Goal: Information Seeking & Learning: Learn about a topic

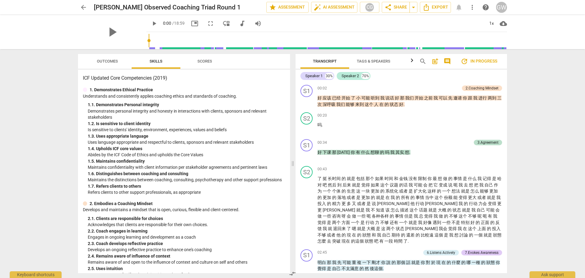
click at [111, 62] on span "Outcomes" at bounding box center [107, 61] width 21 height 5
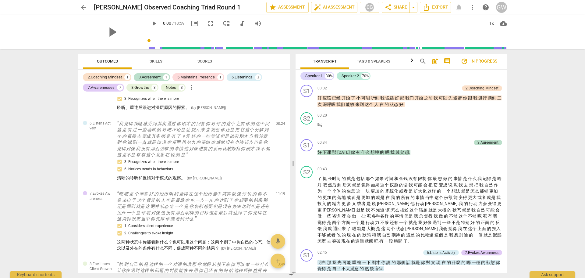
scroll to position [457, 0]
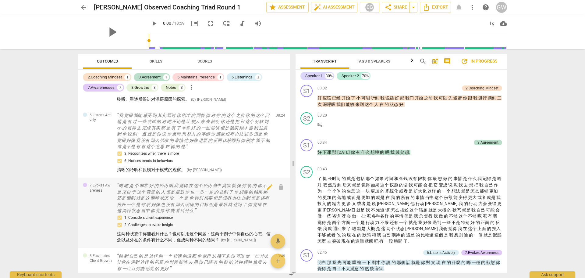
click at [196, 234] on span "这两种状态中你能看到什么？也可以用这个问题：这两个例子中你自己的心态、信念以及外在的条件有什么不同，促成两种不同的结果？" at bounding box center [194, 236] width 154 height 11
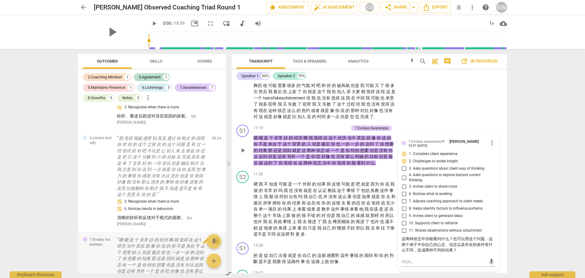
scroll to position [771, 0]
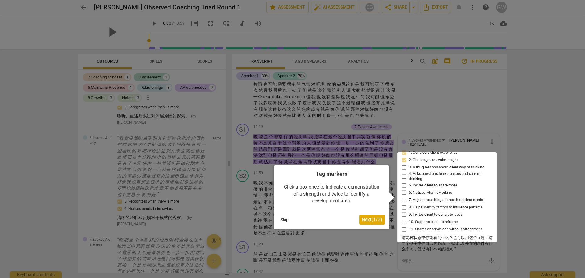
click at [496, 126] on div at bounding box center [292, 139] width 585 height 278
click at [504, 137] on div at bounding box center [292, 139] width 585 height 278
click at [371, 220] on span "Next ( 1 / 3 )" at bounding box center [372, 219] width 21 height 6
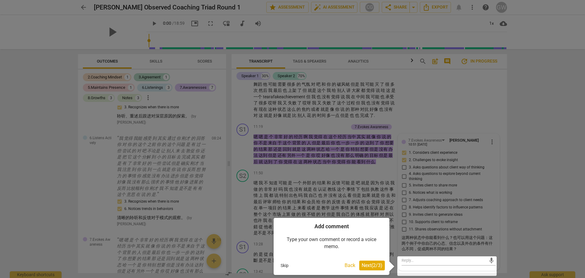
click at [552, 235] on div at bounding box center [292, 139] width 585 height 278
click at [165, 211] on div at bounding box center [292, 139] width 585 height 278
click at [285, 265] on button "Skip" at bounding box center [284, 265] width 13 height 9
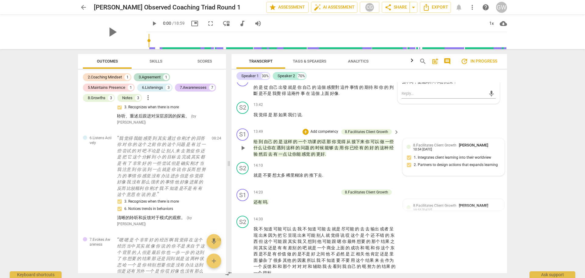
scroll to position [954, 0]
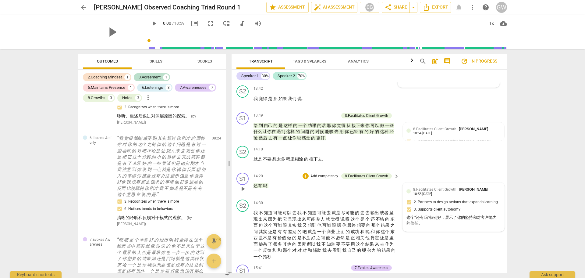
click at [453, 191] on span "8.Facilitates Client Growth" at bounding box center [434, 189] width 43 height 4
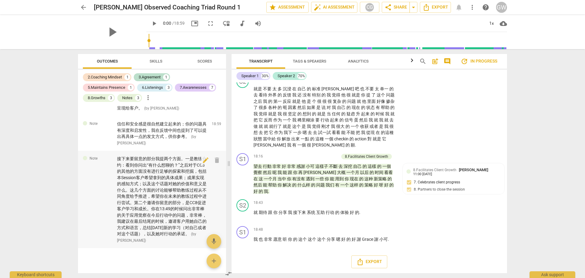
scroll to position [1170, 0]
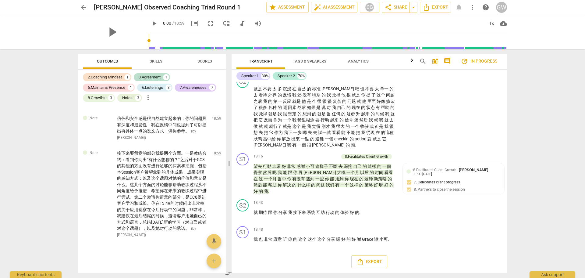
click at [147, 99] on span "more_vert" at bounding box center [147, 97] width 7 height 7
click at [203, 64] on div at bounding box center [292, 139] width 585 height 278
click at [204, 62] on span "Scores" at bounding box center [204, 61] width 15 height 5
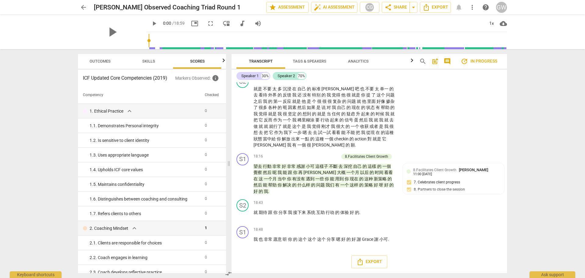
scroll to position [0, 8]
click at [101, 62] on span "Outcomes" at bounding box center [99, 61] width 21 height 5
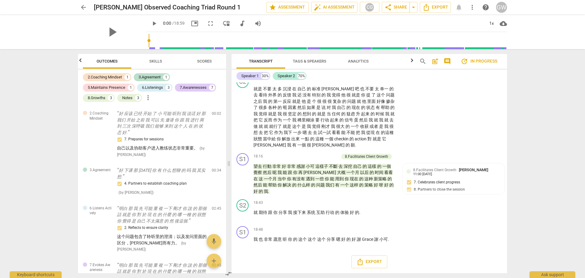
scroll to position [0, 0]
click at [206, 60] on span "Scores" at bounding box center [204, 61] width 15 height 5
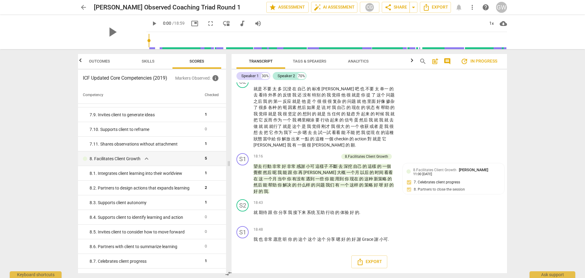
scroll to position [876, 0]
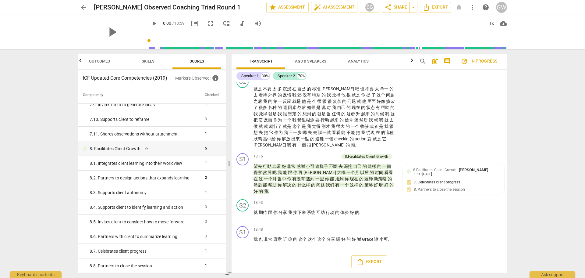
click at [102, 62] on span "Outcomes" at bounding box center [99, 61] width 21 height 5
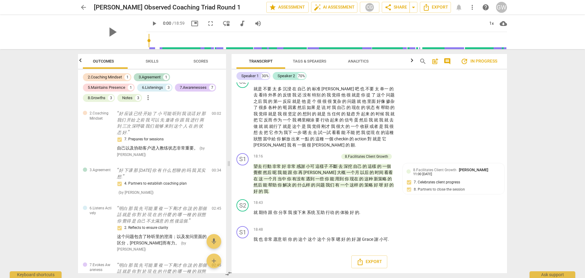
scroll to position [0, 0]
click at [148, 98] on span "more_vert" at bounding box center [147, 97] width 7 height 7
click at [204, 99] on div at bounding box center [292, 139] width 585 height 278
click at [147, 98] on span "more_vert" at bounding box center [147, 97] width 7 height 7
click at [186, 104] on div at bounding box center [292, 139] width 585 height 278
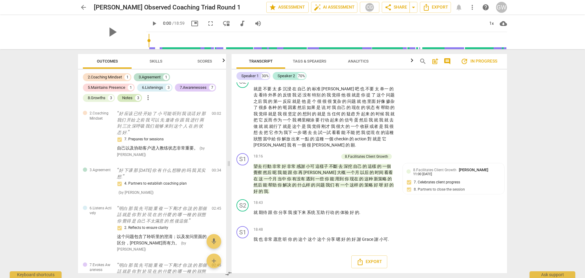
click at [130, 98] on div "Notes" at bounding box center [127, 98] width 10 height 6
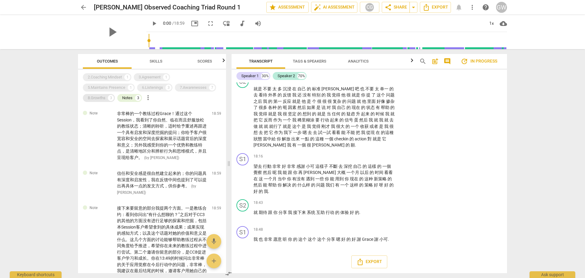
click at [102, 100] on div "8.Growths" at bounding box center [97, 98] width 18 height 6
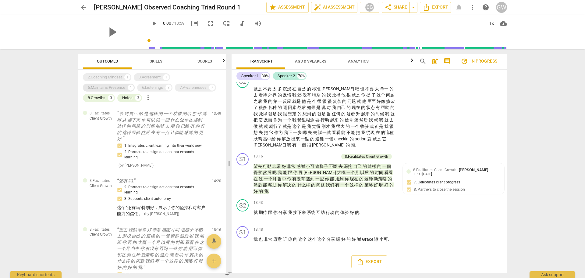
click at [100, 86] on div "5.Maintains Presence" at bounding box center [106, 87] width 37 height 6
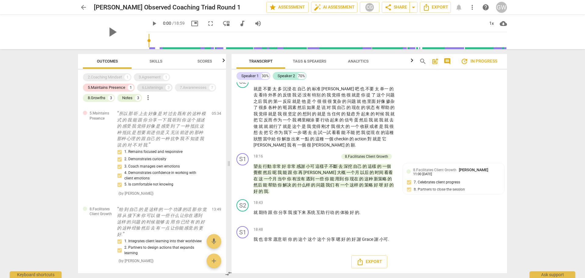
click at [149, 90] on div "6.Listenings" at bounding box center [152, 87] width 21 height 6
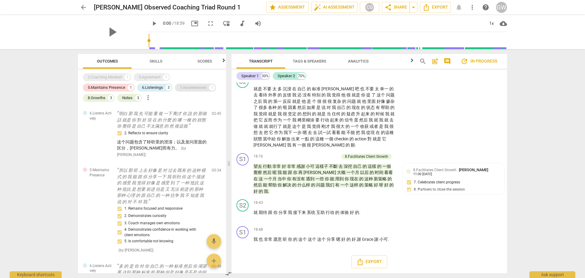
click at [196, 87] on div "7.Awarenesses" at bounding box center [193, 87] width 27 height 6
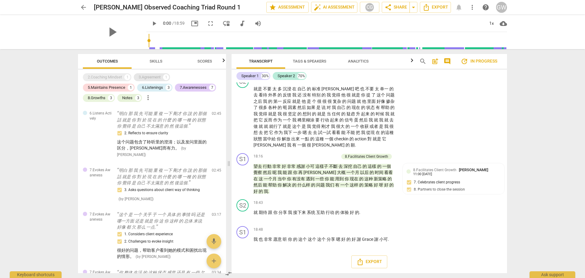
click at [151, 80] on div "3.Agreement" at bounding box center [150, 77] width 22 height 6
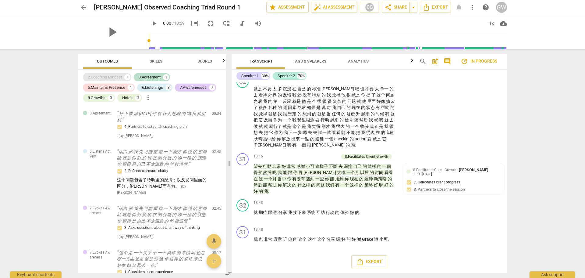
click at [117, 75] on div "2.Coaching Mindset" at bounding box center [105, 77] width 34 height 6
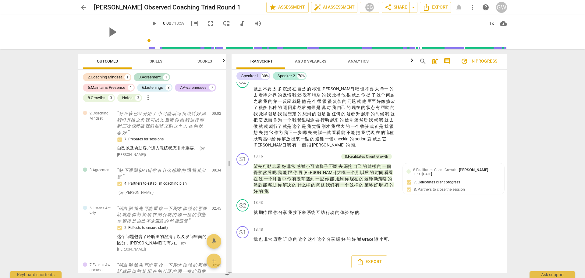
click at [55, 145] on div "arrow_back [PERSON_NAME] Observed Coaching Triad Round 1 edit star Assessment a…" at bounding box center [292, 139] width 585 height 278
click at [357, 61] on span "Analytics" at bounding box center [358, 61] width 21 height 5
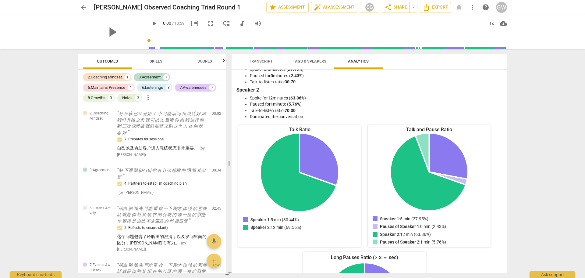
scroll to position [109, 0]
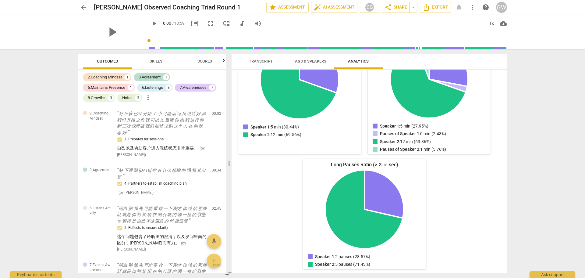
click at [312, 59] on span "Tags & Speakers" at bounding box center [310, 61] width 34 height 5
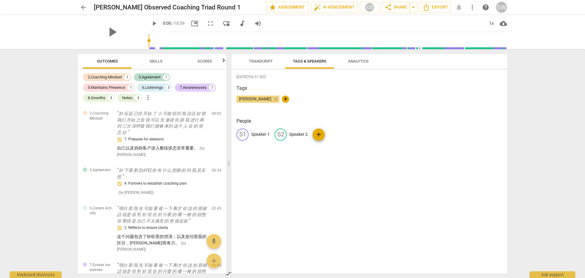
click at [259, 63] on span "Transcript" at bounding box center [261, 61] width 38 height 8
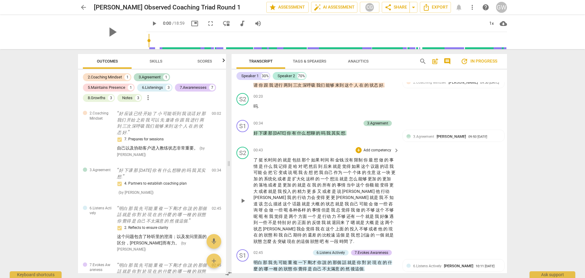
scroll to position [0, 0]
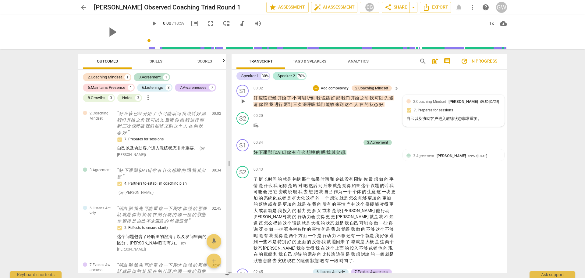
click at [480, 104] on div "09:50 [DATE]" at bounding box center [489, 102] width 19 height 4
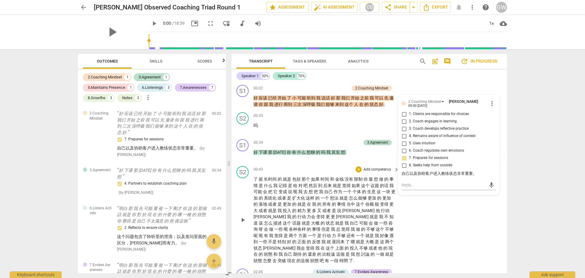
click at [438, 255] on div "S2 play_arrow pause 00:43 + Add competency keyboard_arrow_right 了 挺 长时间 的 就是 包括…" at bounding box center [369, 214] width 275 height 102
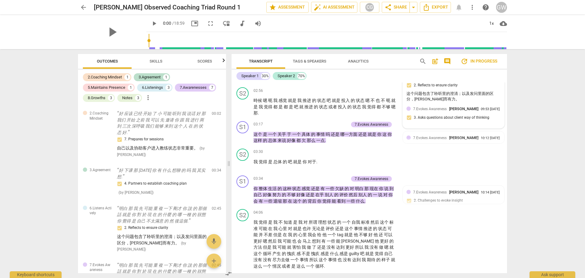
scroll to position [213, 0]
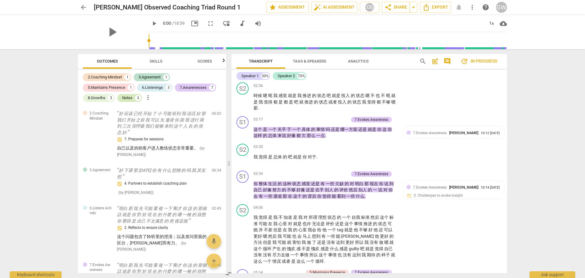
click at [129, 97] on div "Notes" at bounding box center [127, 98] width 10 height 6
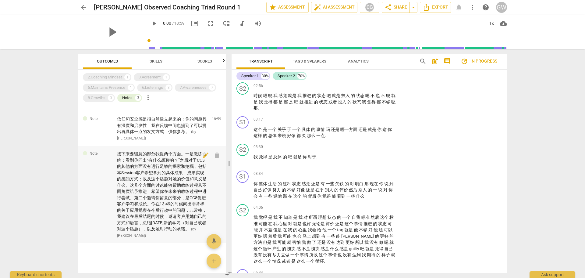
scroll to position [55, 0]
